Goal: Check status

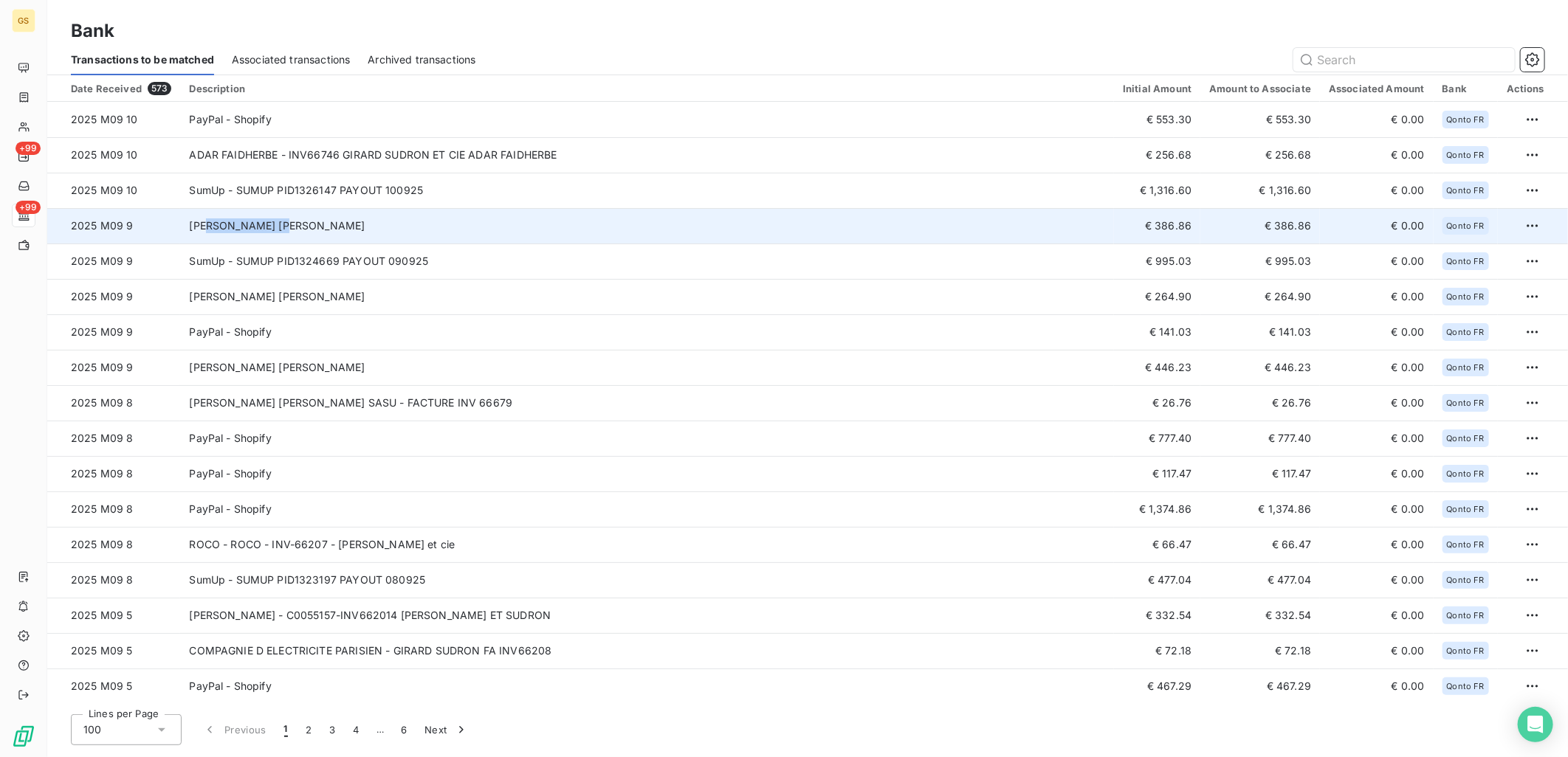
copy td "[PERSON_NAME]"
drag, startPoint x: 304, startPoint y: 223, endPoint x: 203, endPoint y: 228, distance: 101.1
click at [203, 228] on td "[PERSON_NAME] [PERSON_NAME]" at bounding box center [647, 226] width 934 height 35
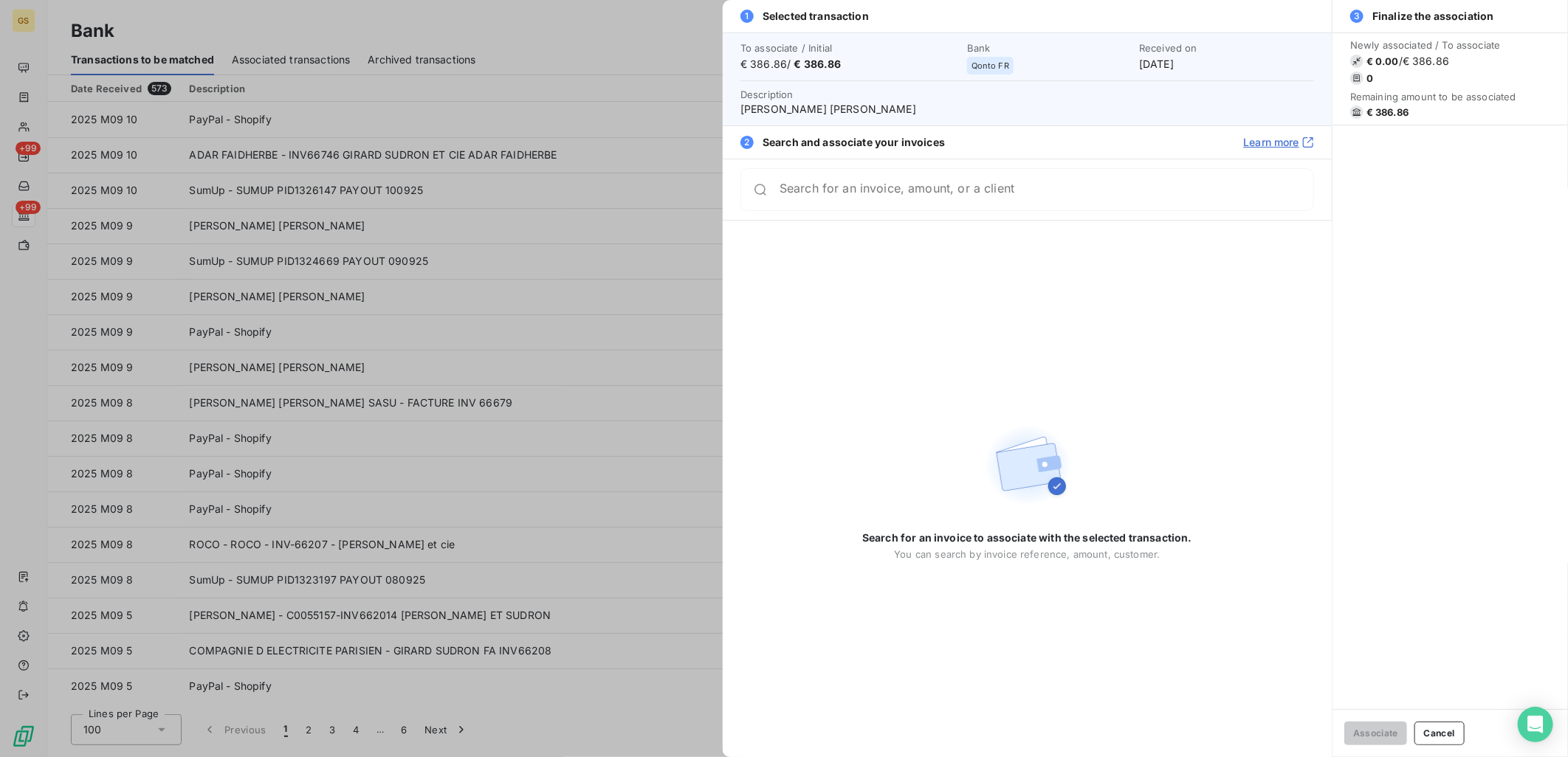
click at [547, 235] on div at bounding box center [784, 378] width 1568 height 757
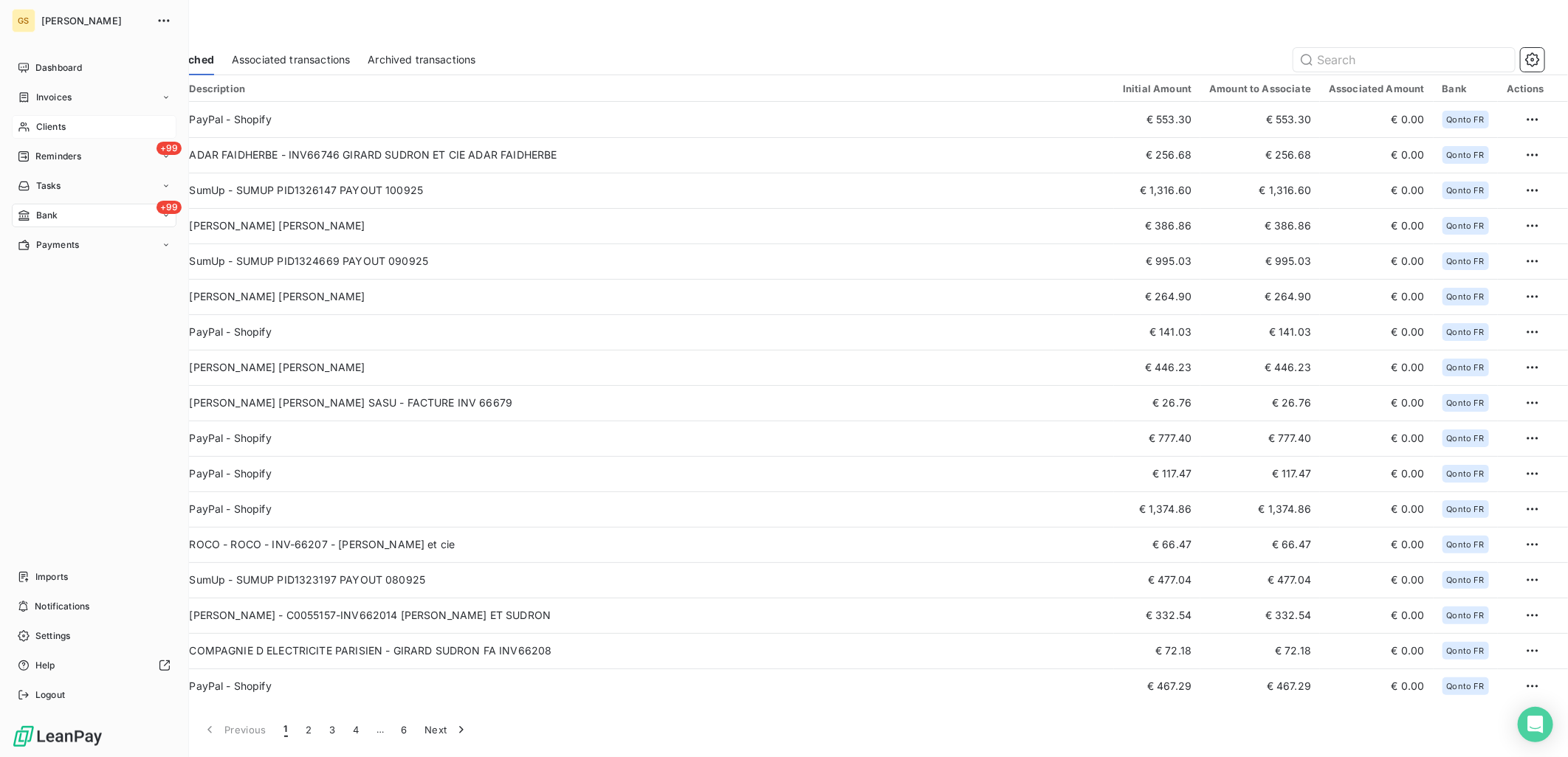
click at [48, 128] on span "Clients" at bounding box center [50, 127] width 29 height 13
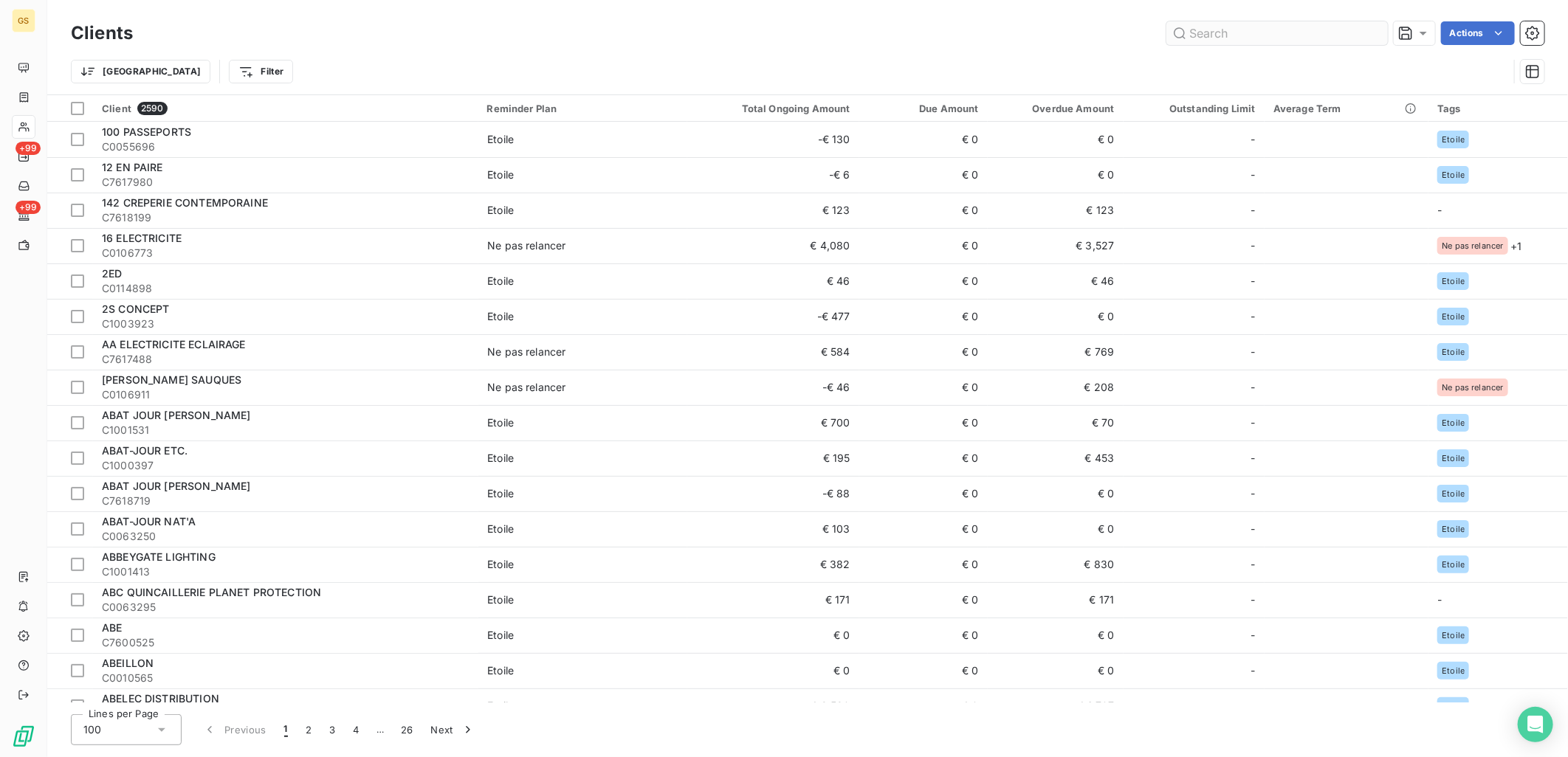
click at [1244, 35] on input "text" at bounding box center [1278, 33] width 222 height 23
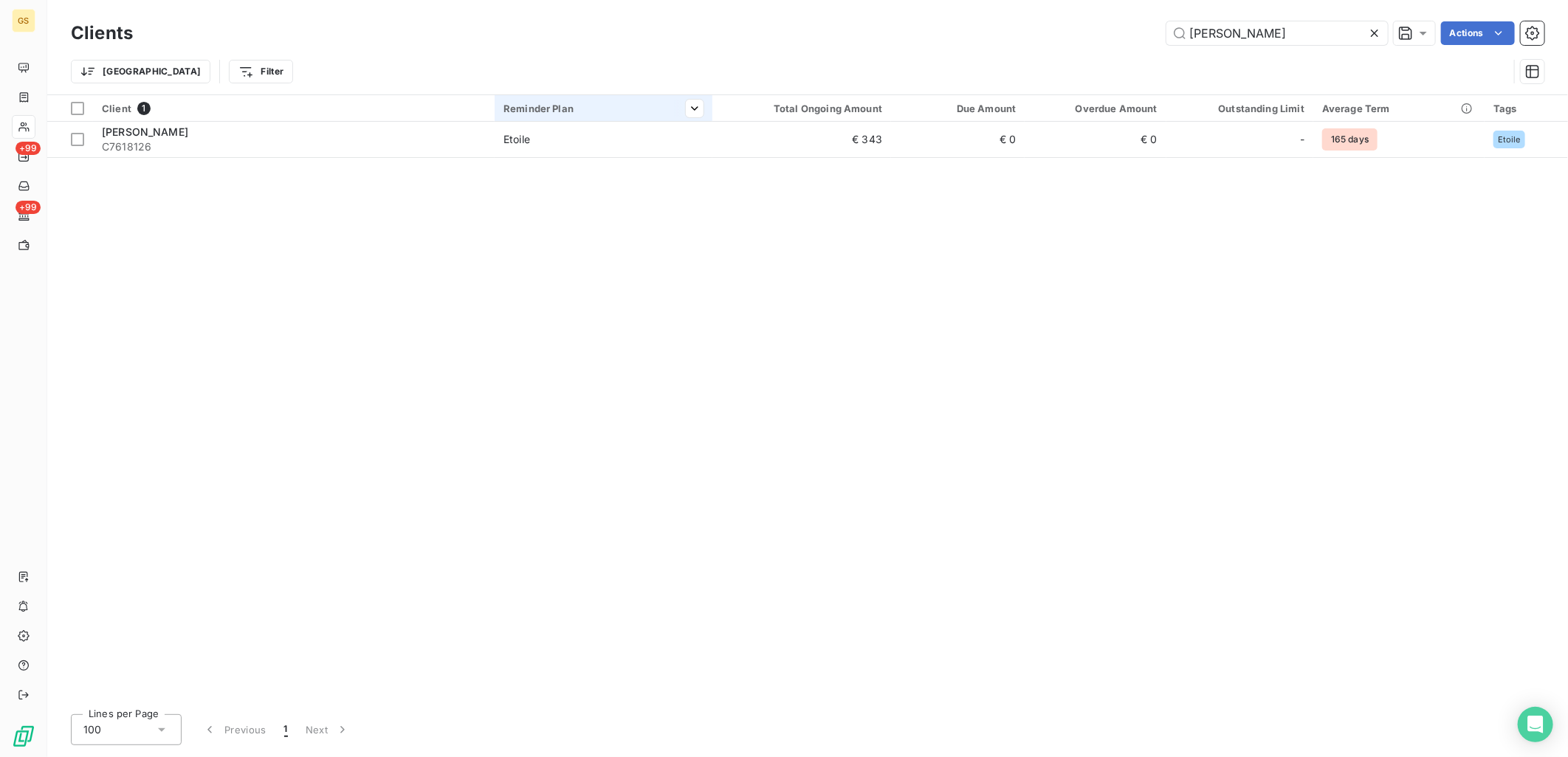
type input "[PERSON_NAME]"
click at [685, 108] on div at bounding box center [688, 108] width 29 height 18
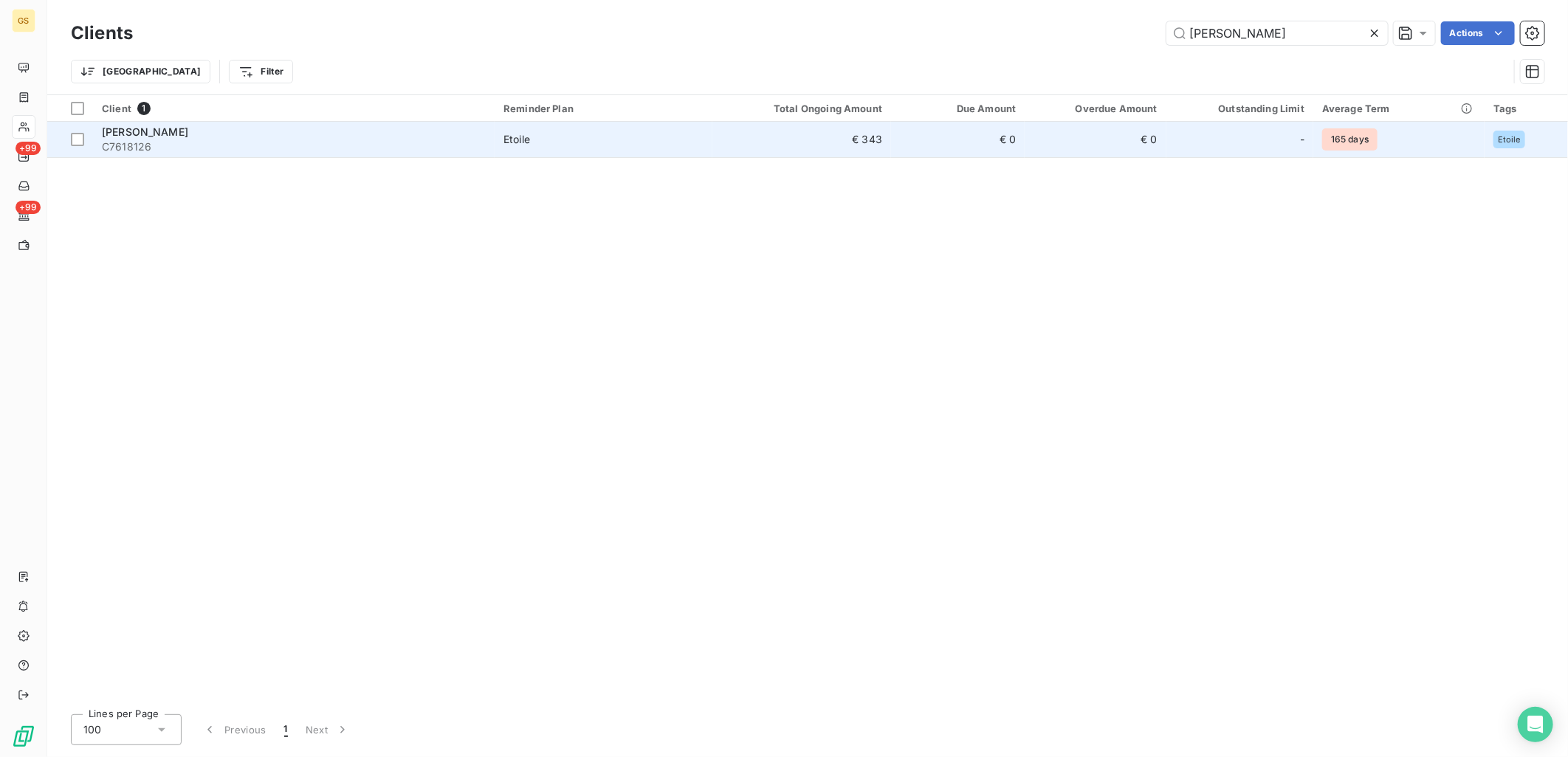
click at [659, 129] on td "Etoile" at bounding box center [603, 139] width 218 height 35
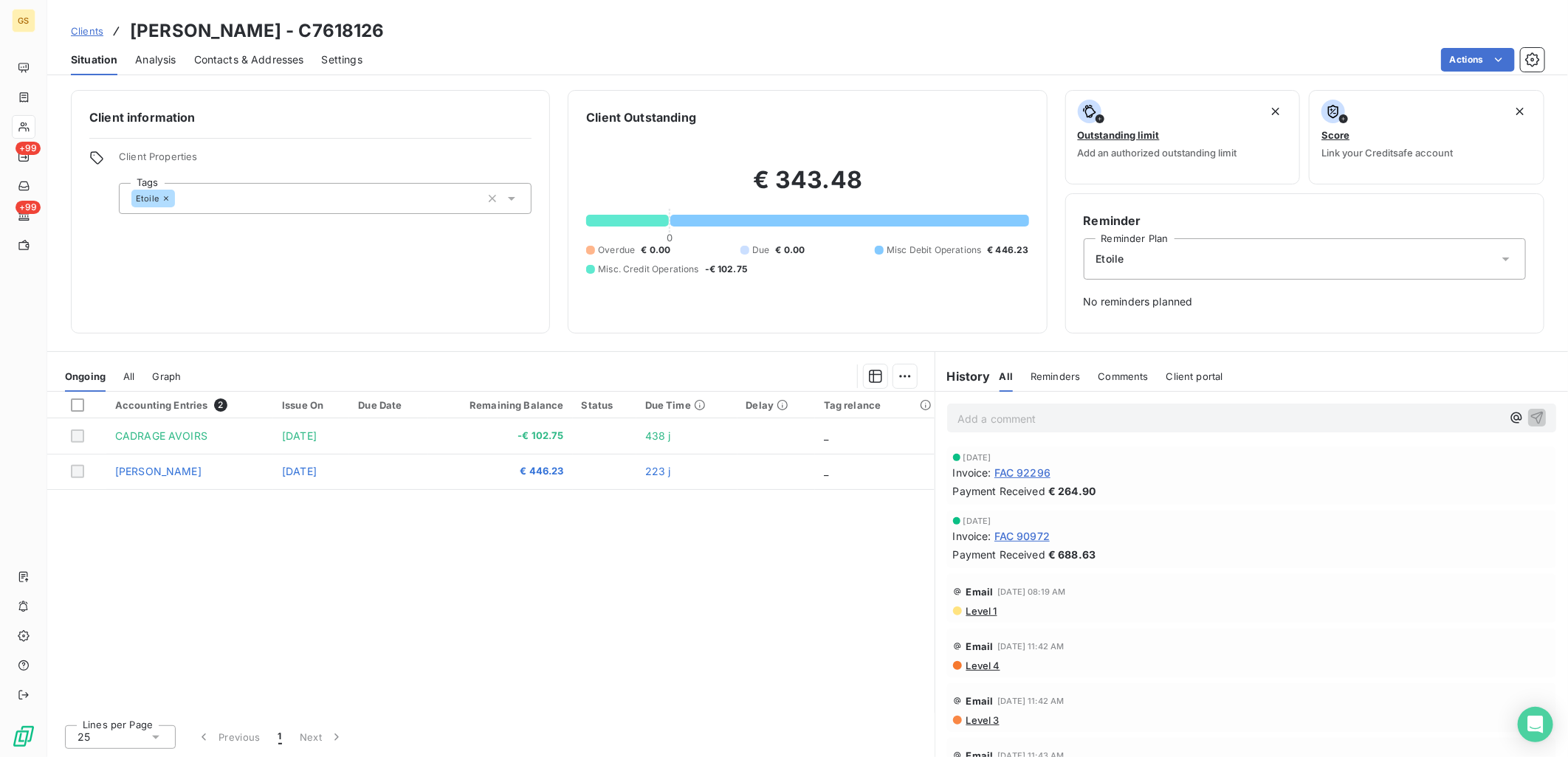
click at [136, 373] on div "Ongoing All Graph" at bounding box center [491, 376] width 887 height 31
click at [125, 372] on span "All" at bounding box center [128, 376] width 11 height 12
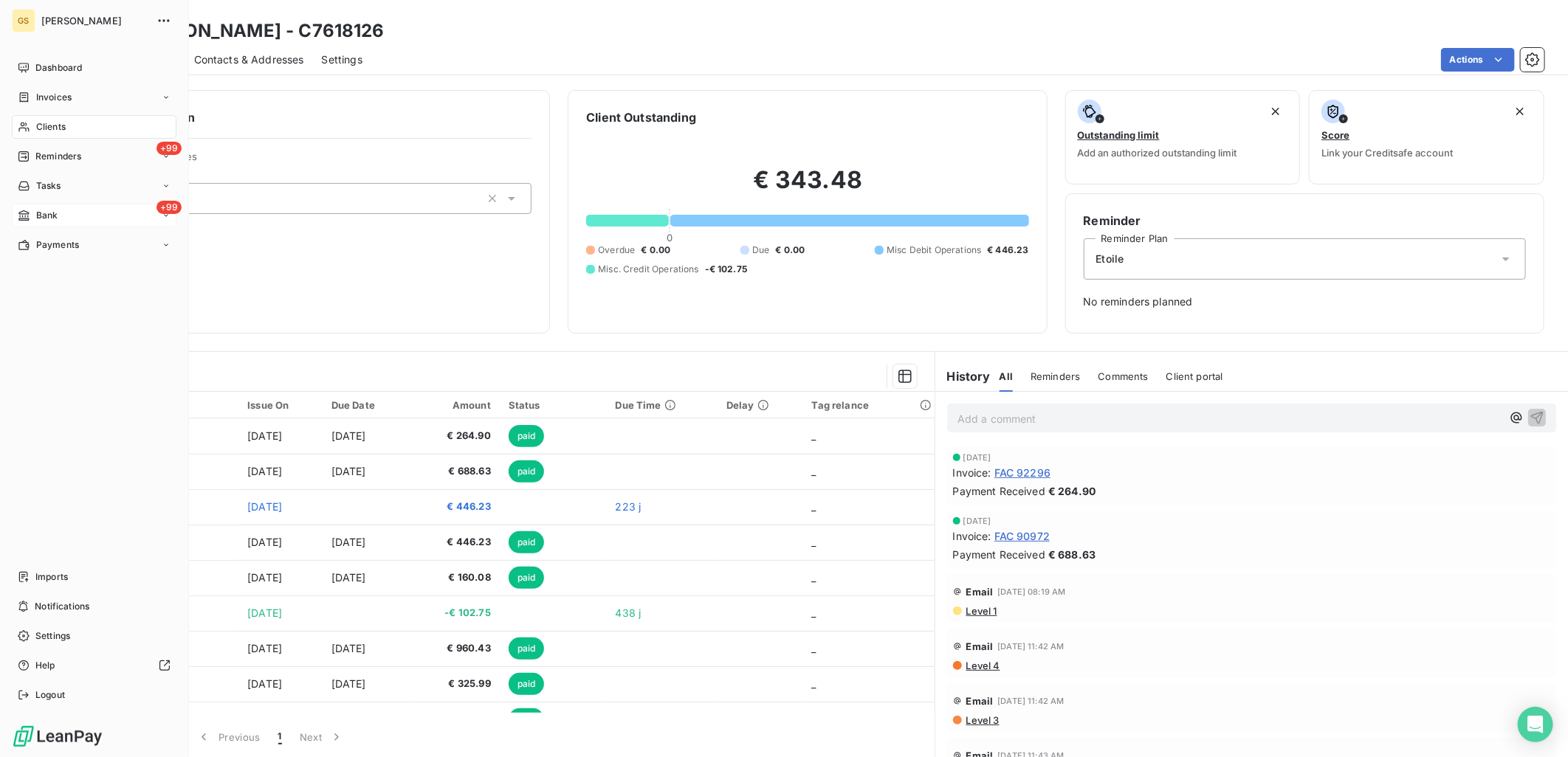
drag, startPoint x: 40, startPoint y: 212, endPoint x: 68, endPoint y: 212, distance: 28.0
click at [41, 212] on span "Bank" at bounding box center [47, 216] width 23 height 13
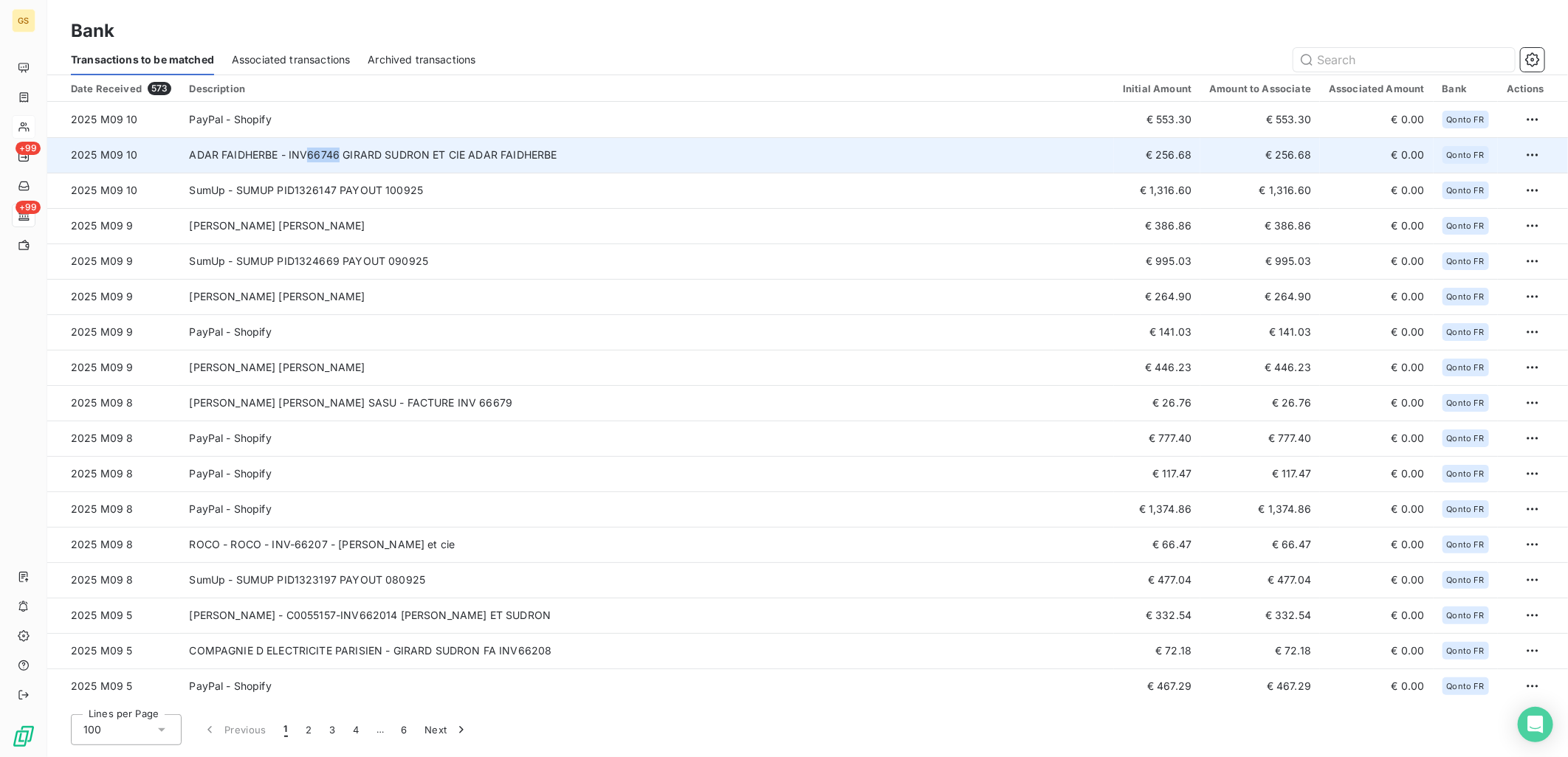
copy td "66746"
drag, startPoint x: 335, startPoint y: 151, endPoint x: 305, endPoint y: 155, distance: 30.3
click at [305, 155] on td "ADAR FAIDHERBE - INV66746 GIRARD SUDRON ET CIE ADAR FAIDHERBE" at bounding box center [647, 155] width 934 height 35
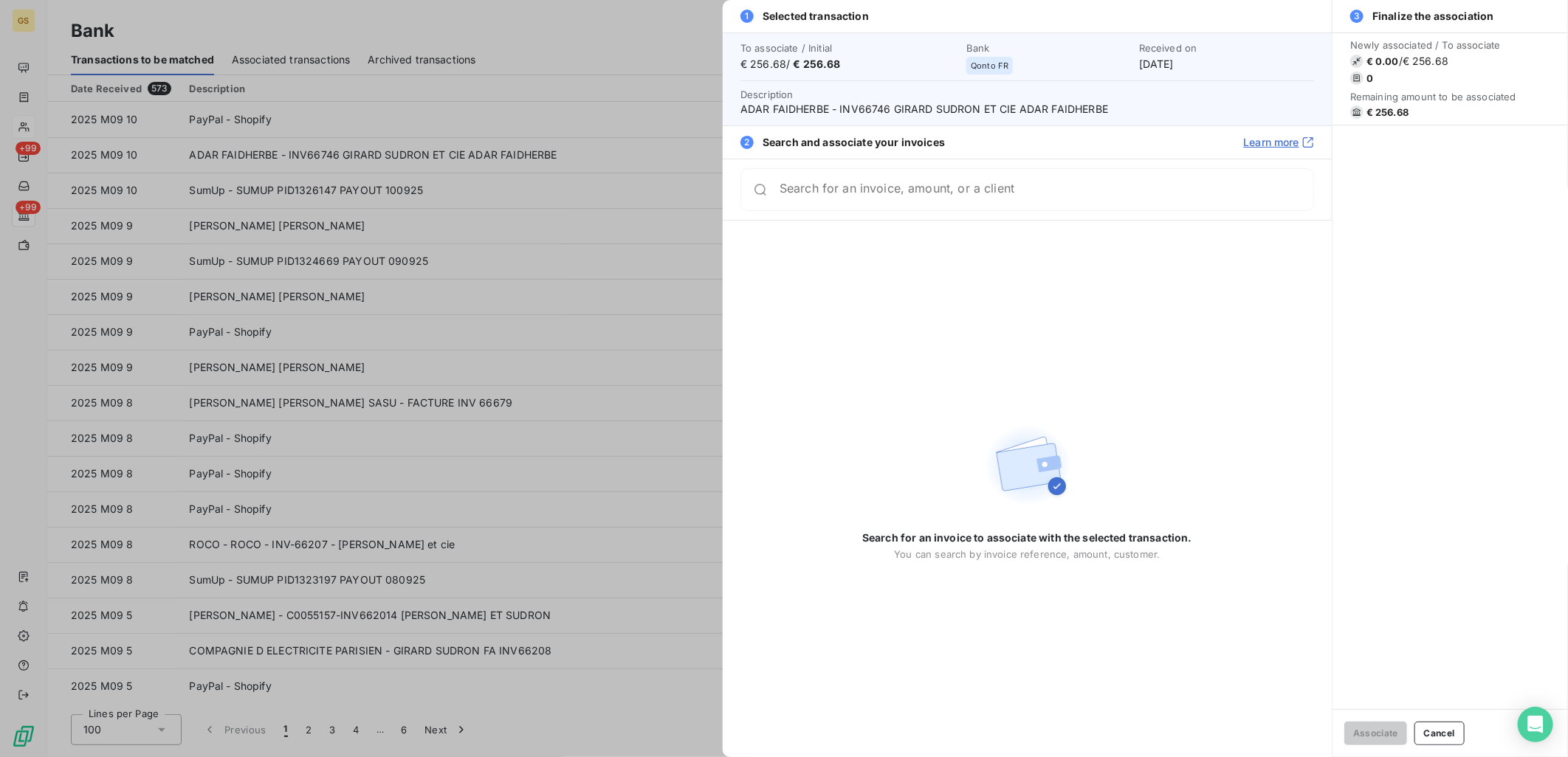
click at [403, 148] on div at bounding box center [784, 378] width 1568 height 757
